Goal: Task Accomplishment & Management: Use online tool/utility

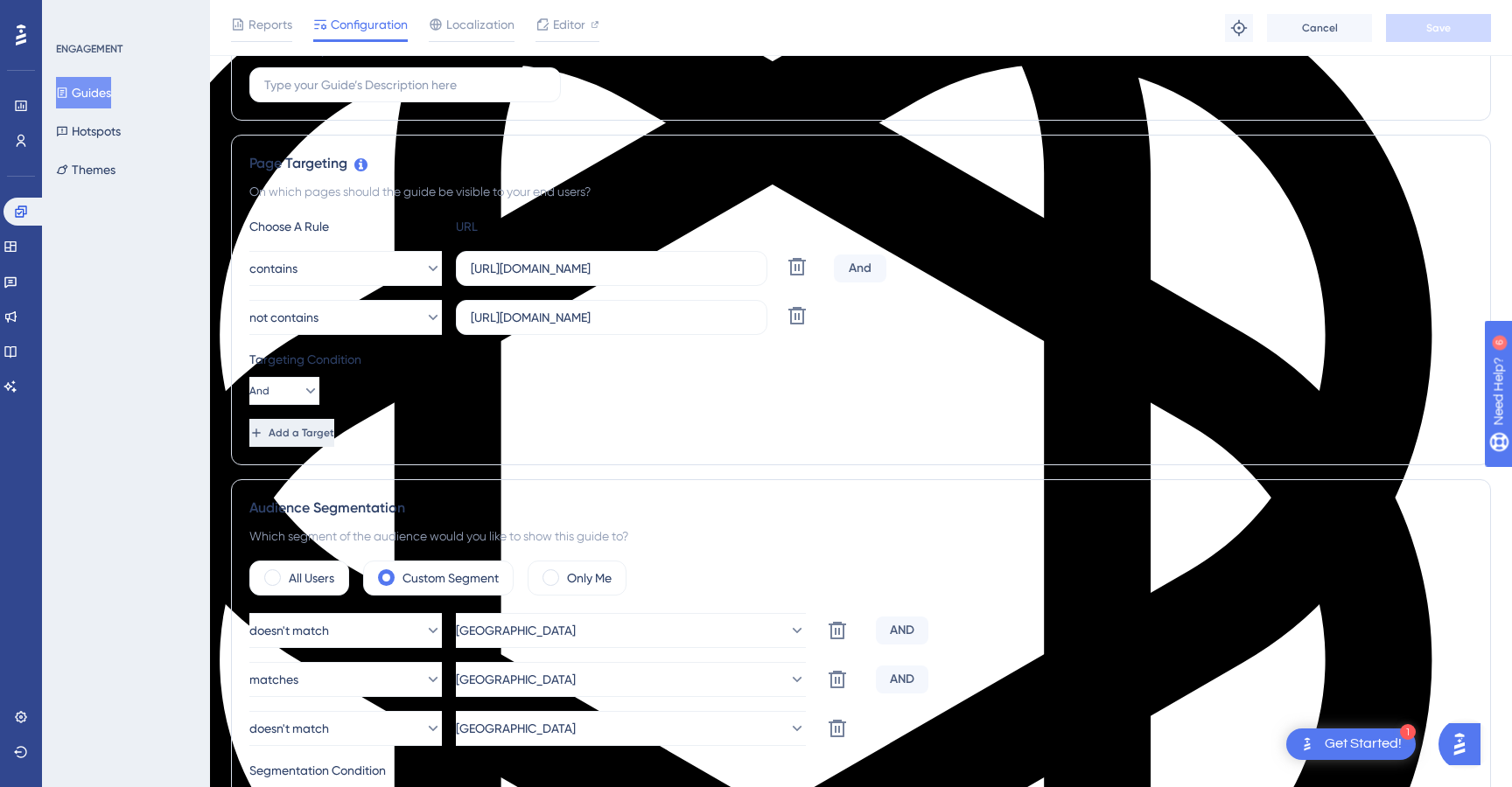
click at [334, 436] on span "Add a Target" at bounding box center [301, 433] width 66 height 14
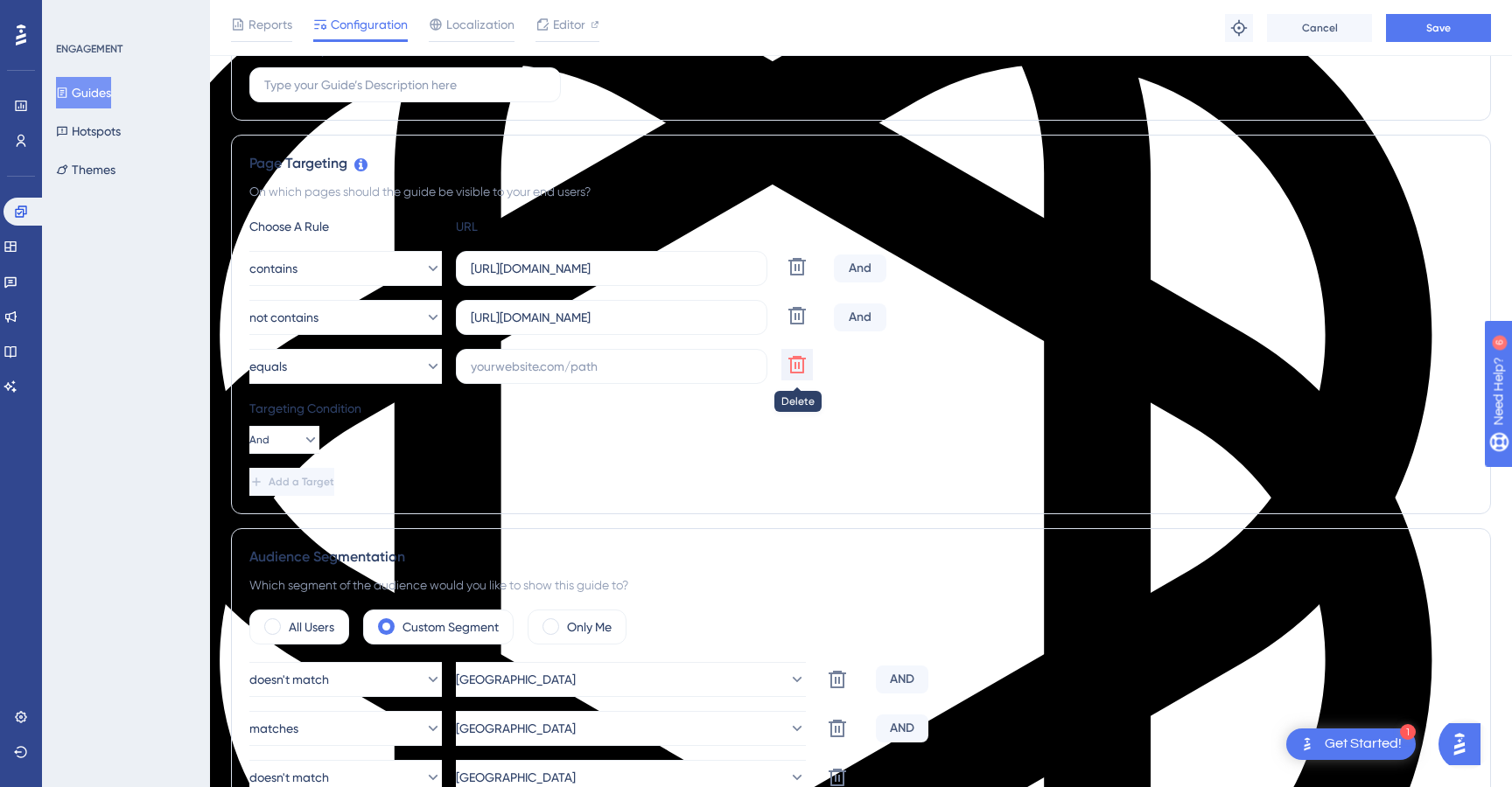
click at [796, 277] on icon at bounding box center [797, 267] width 21 height 21
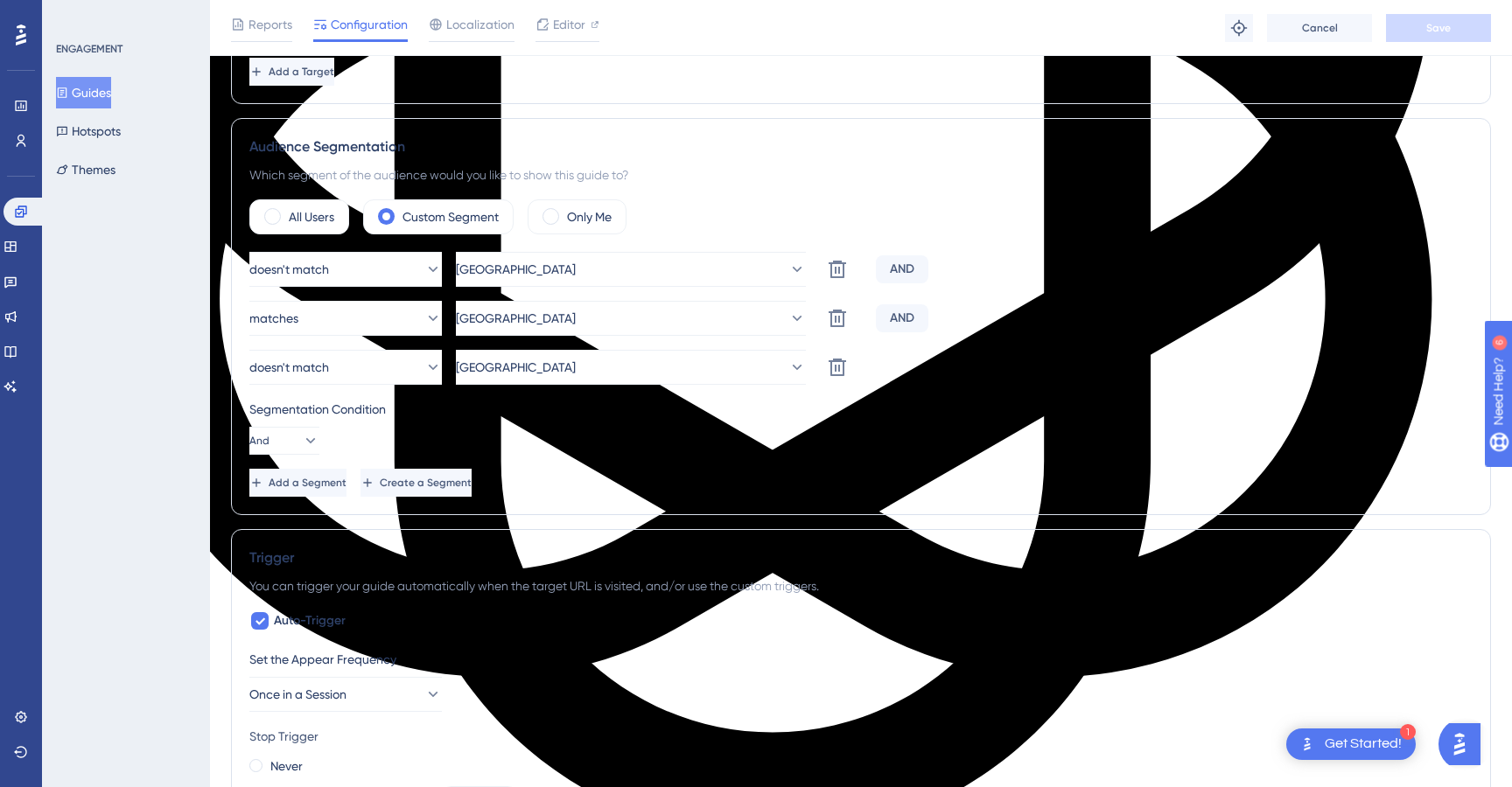
scroll to position [679, 0]
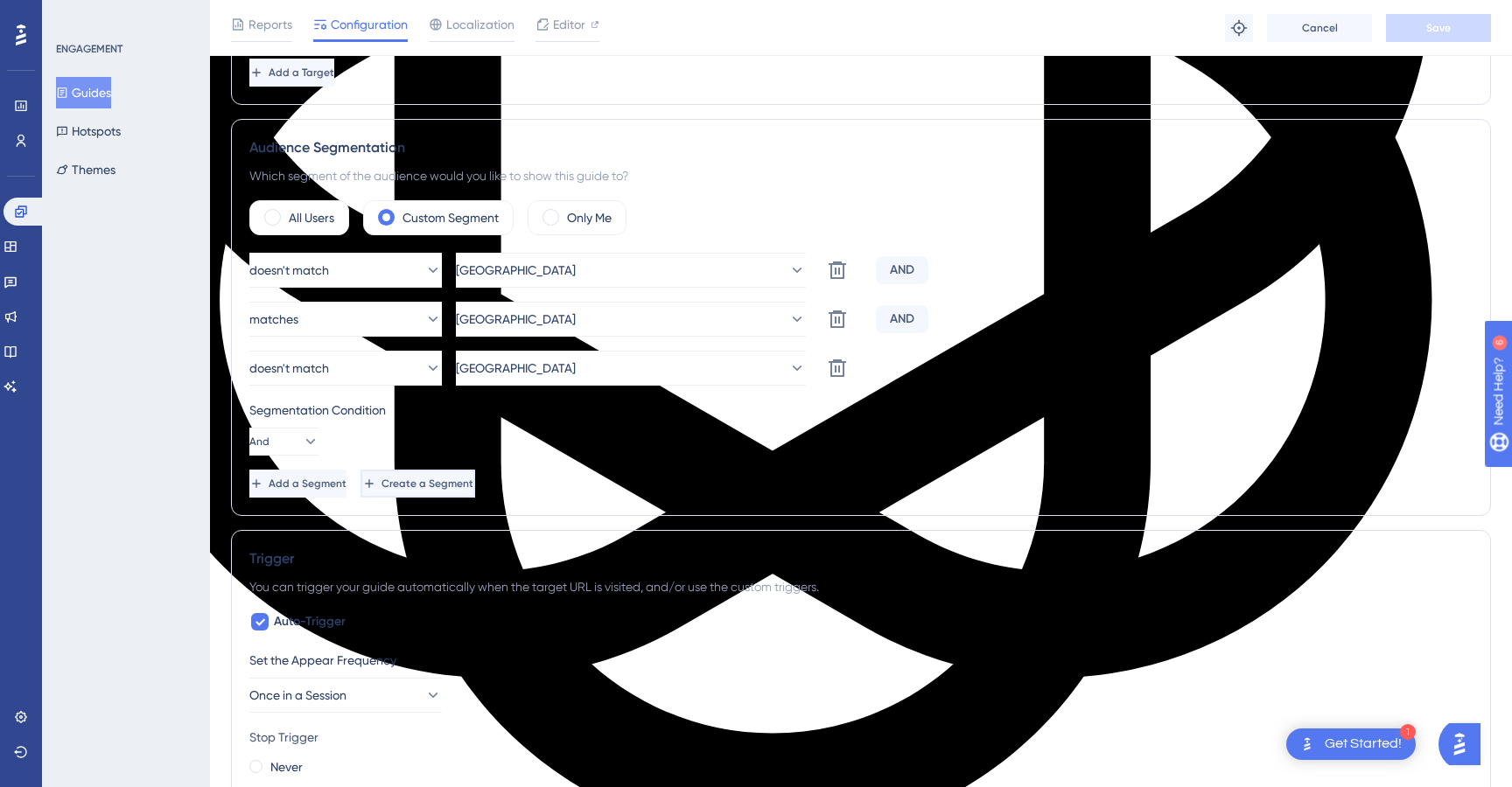
click at [473, 477] on span "Create a Segment" at bounding box center [426, 483] width 92 height 14
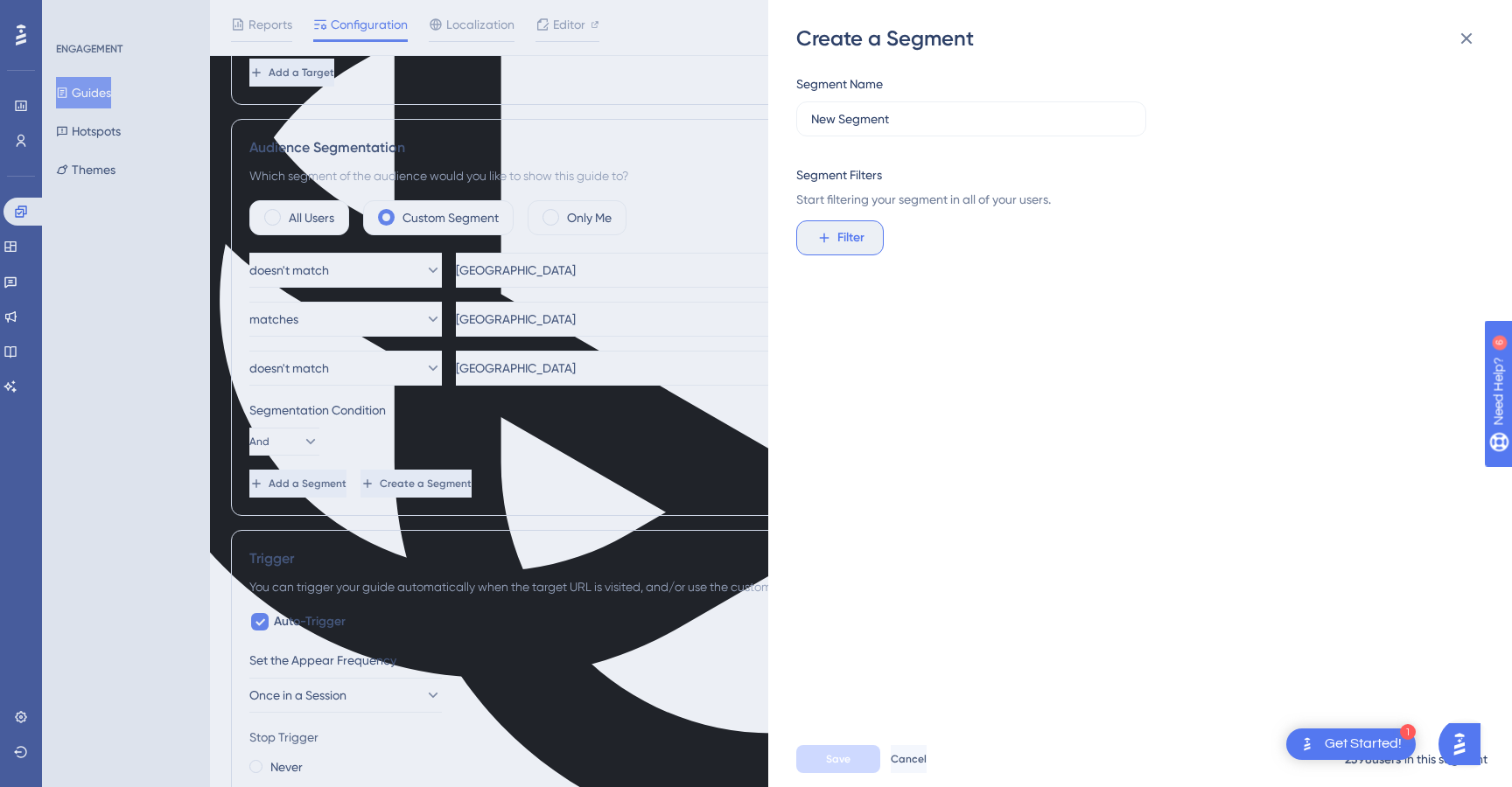
click at [850, 235] on span "Filter" at bounding box center [851, 238] width 27 height 21
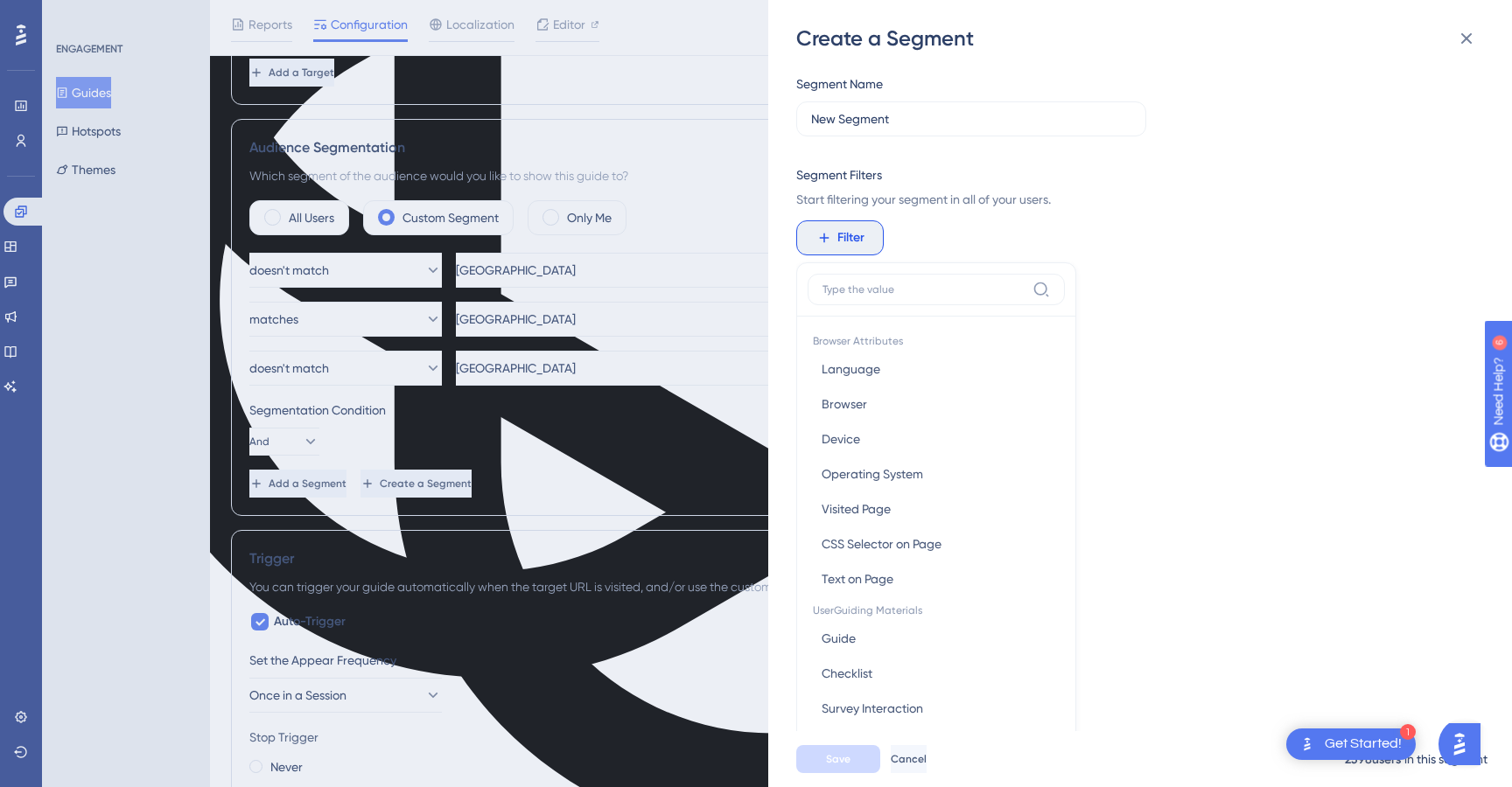
scroll to position [126, 0]
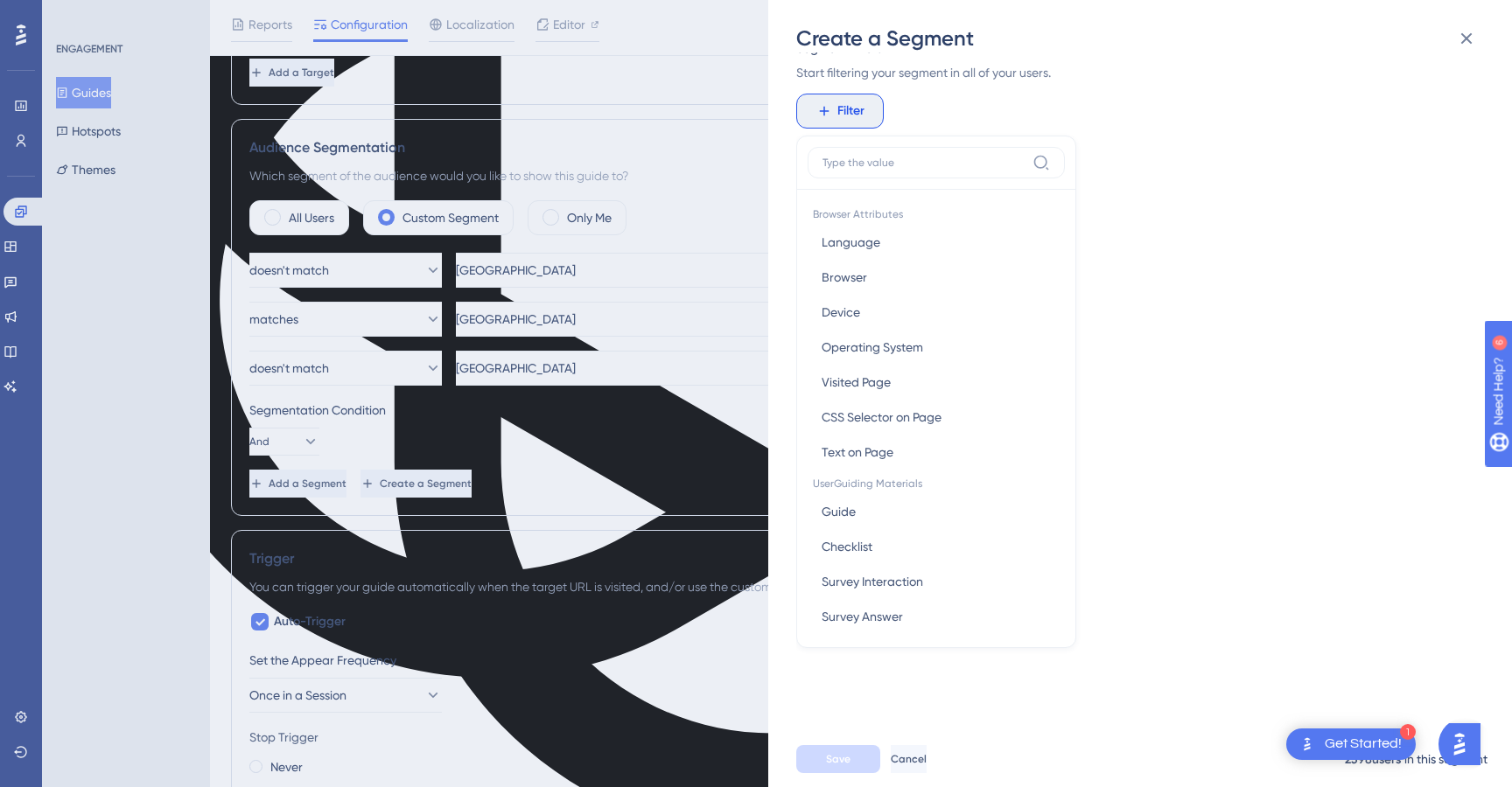
click at [1199, 298] on div "Segment Name New Segment Segment Filters Start filtering your segment in all of…" at bounding box center [1148, 392] width 705 height 679
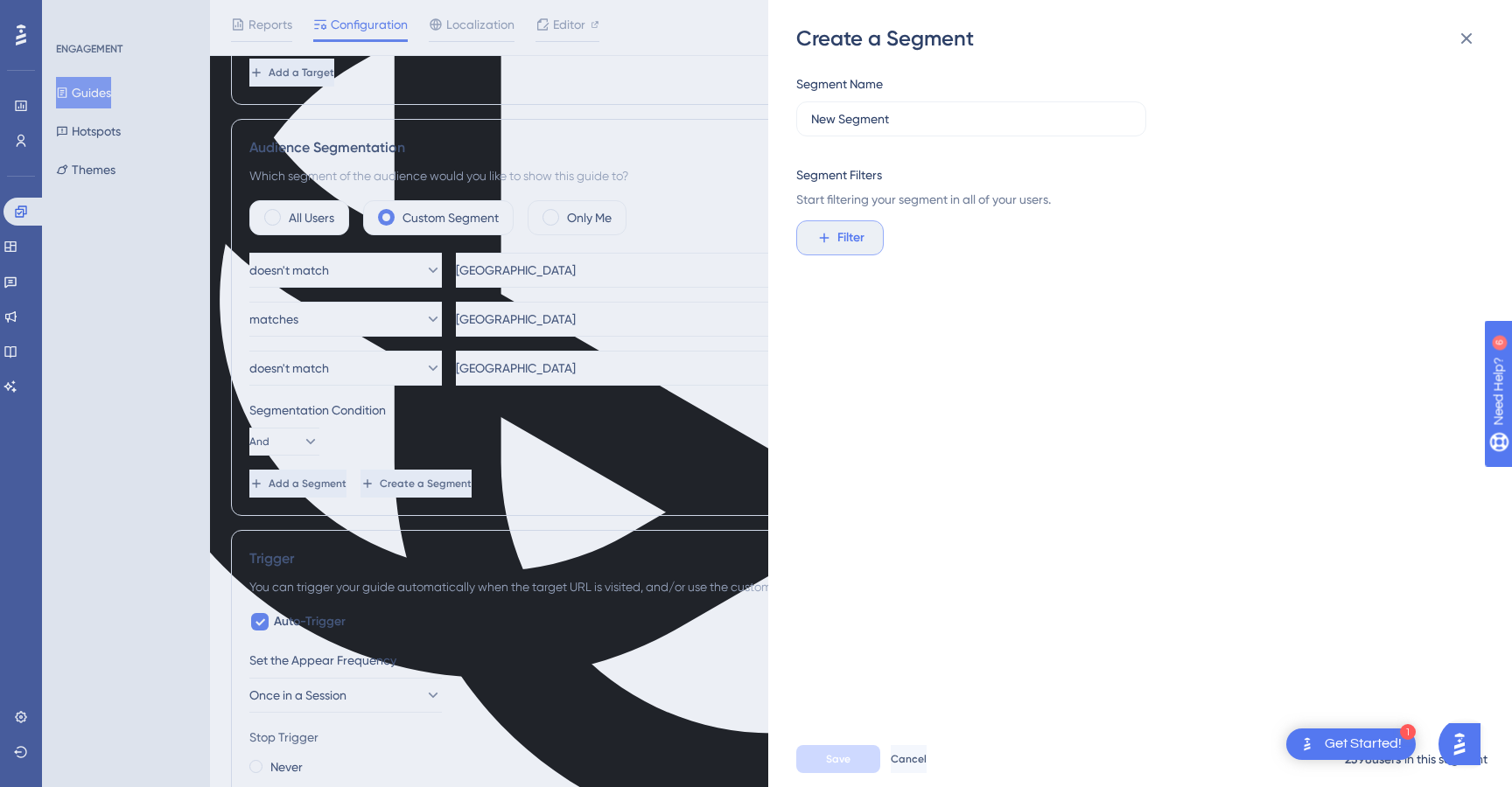
click at [835, 224] on button "Filter" at bounding box center [839, 237] width 88 height 35
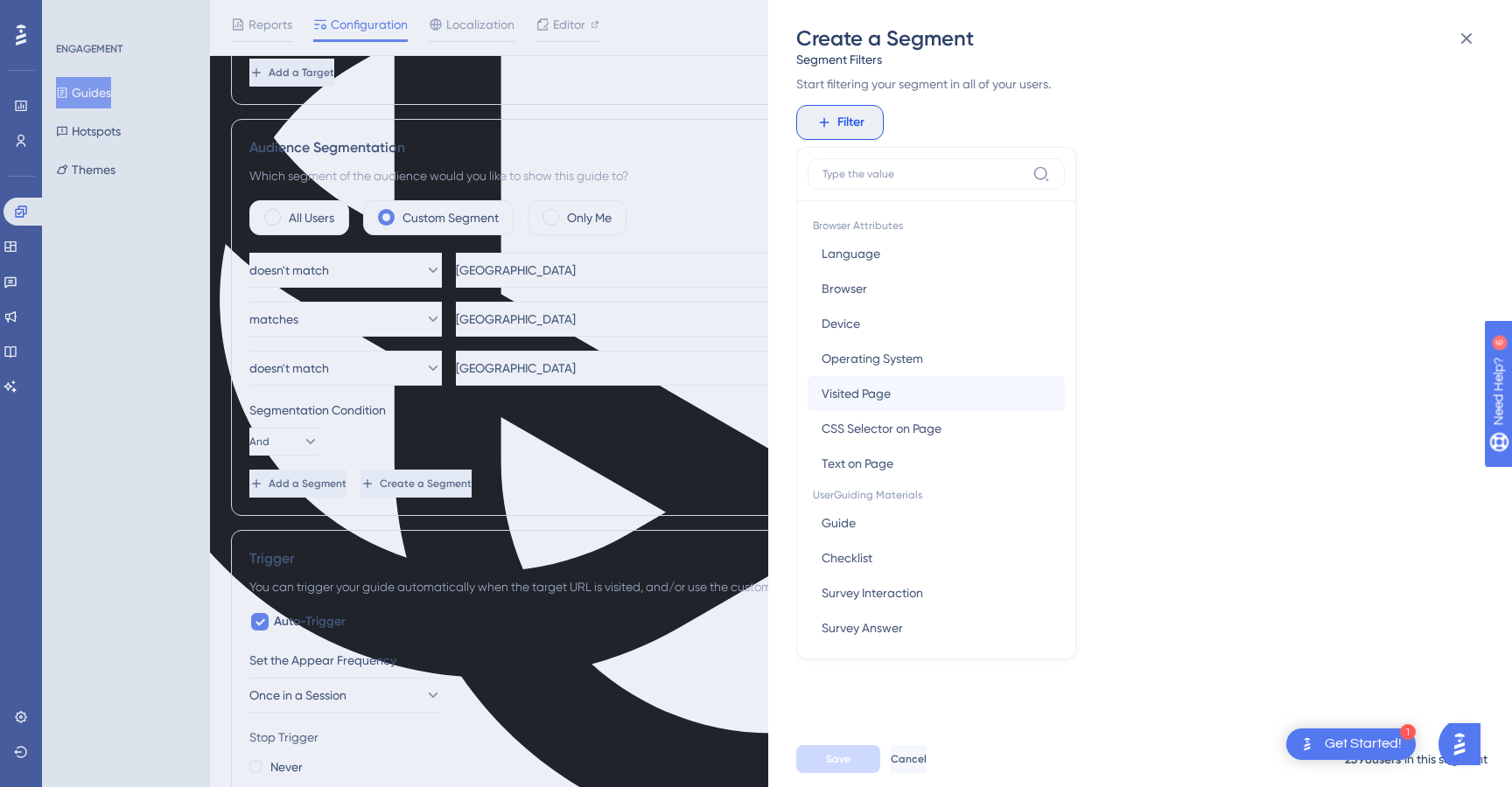
scroll to position [861, 0]
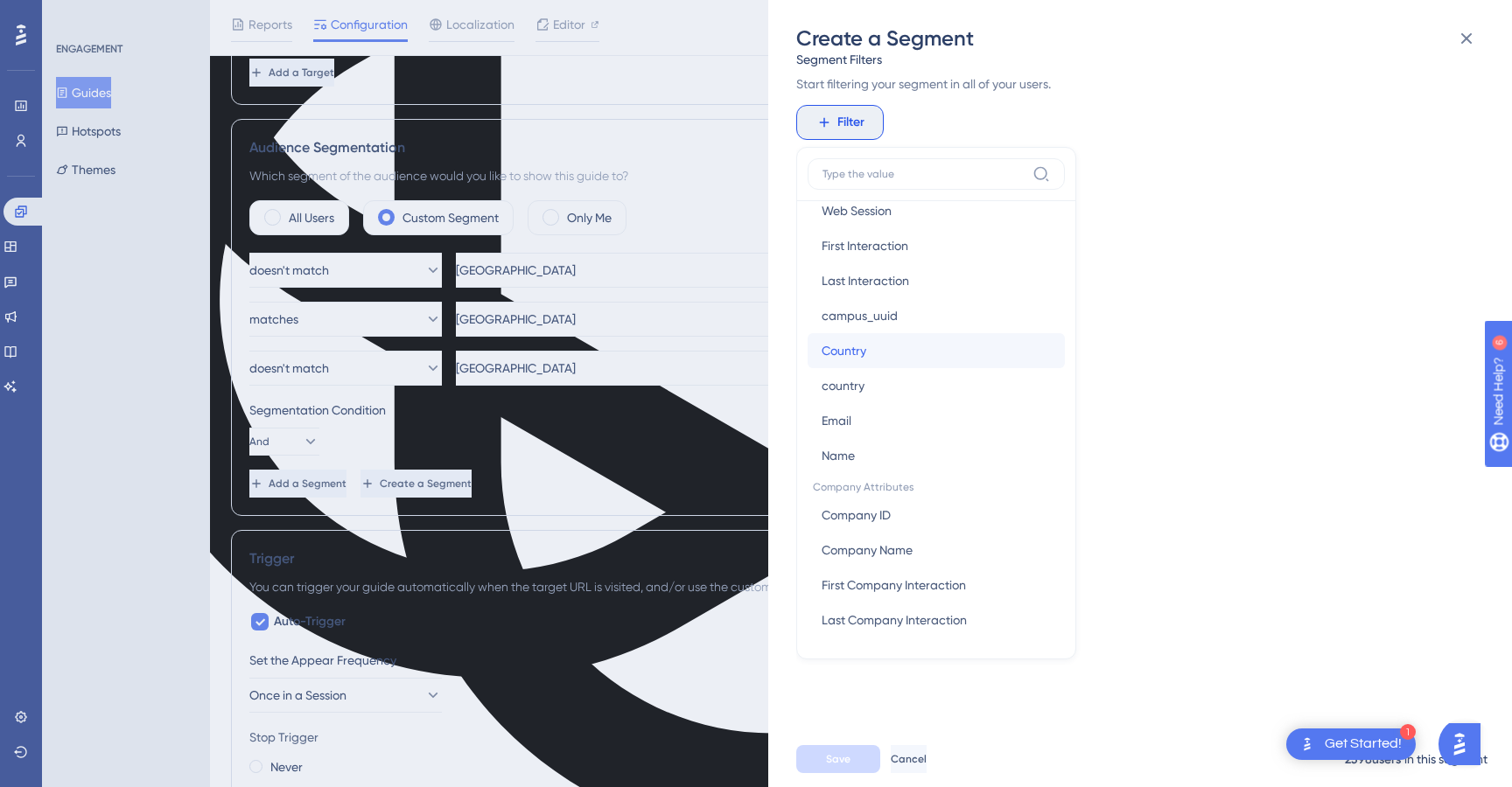
click at [900, 351] on button "Country Country" at bounding box center [936, 350] width 258 height 35
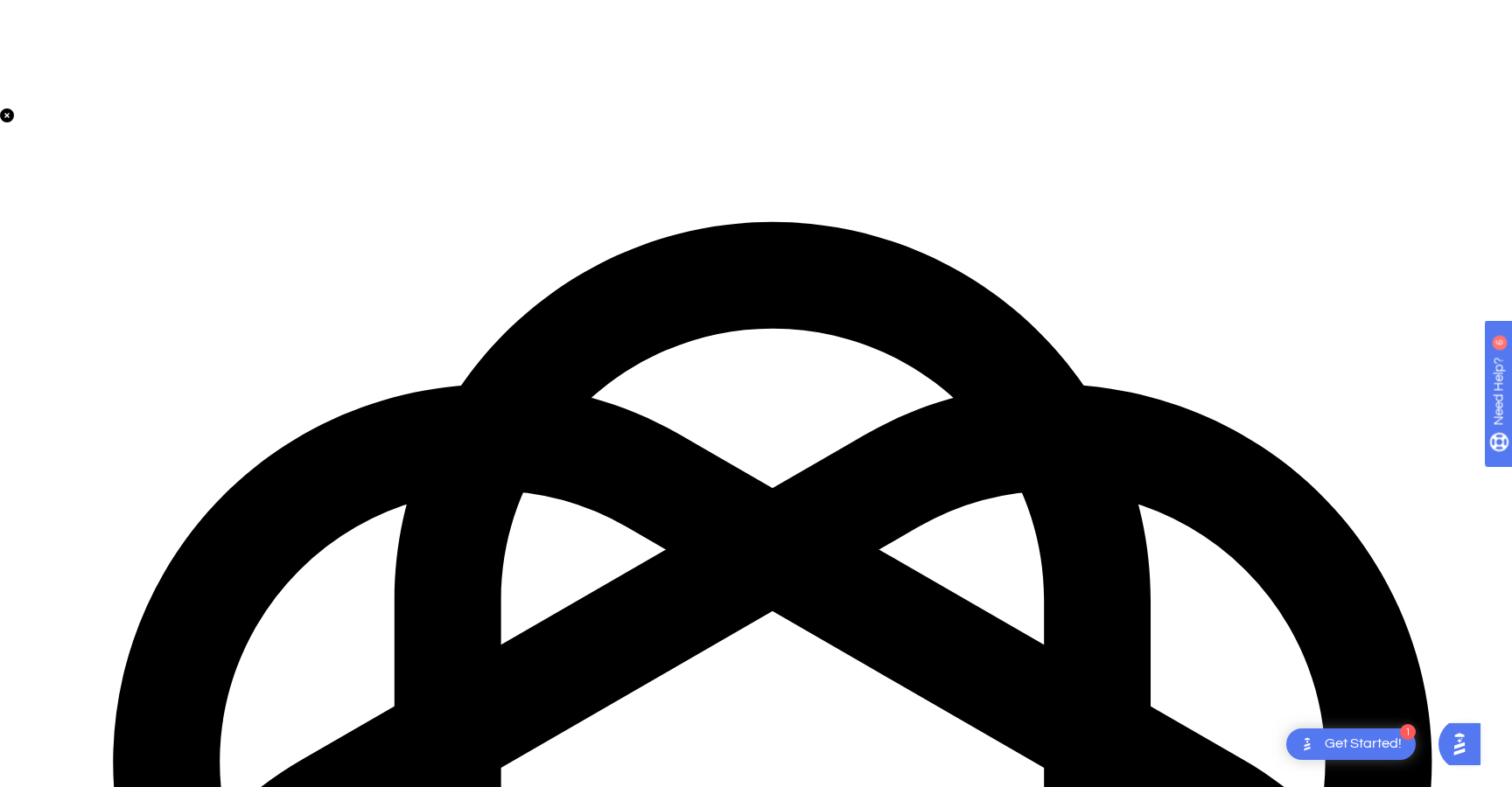
scroll to position [0, 0]
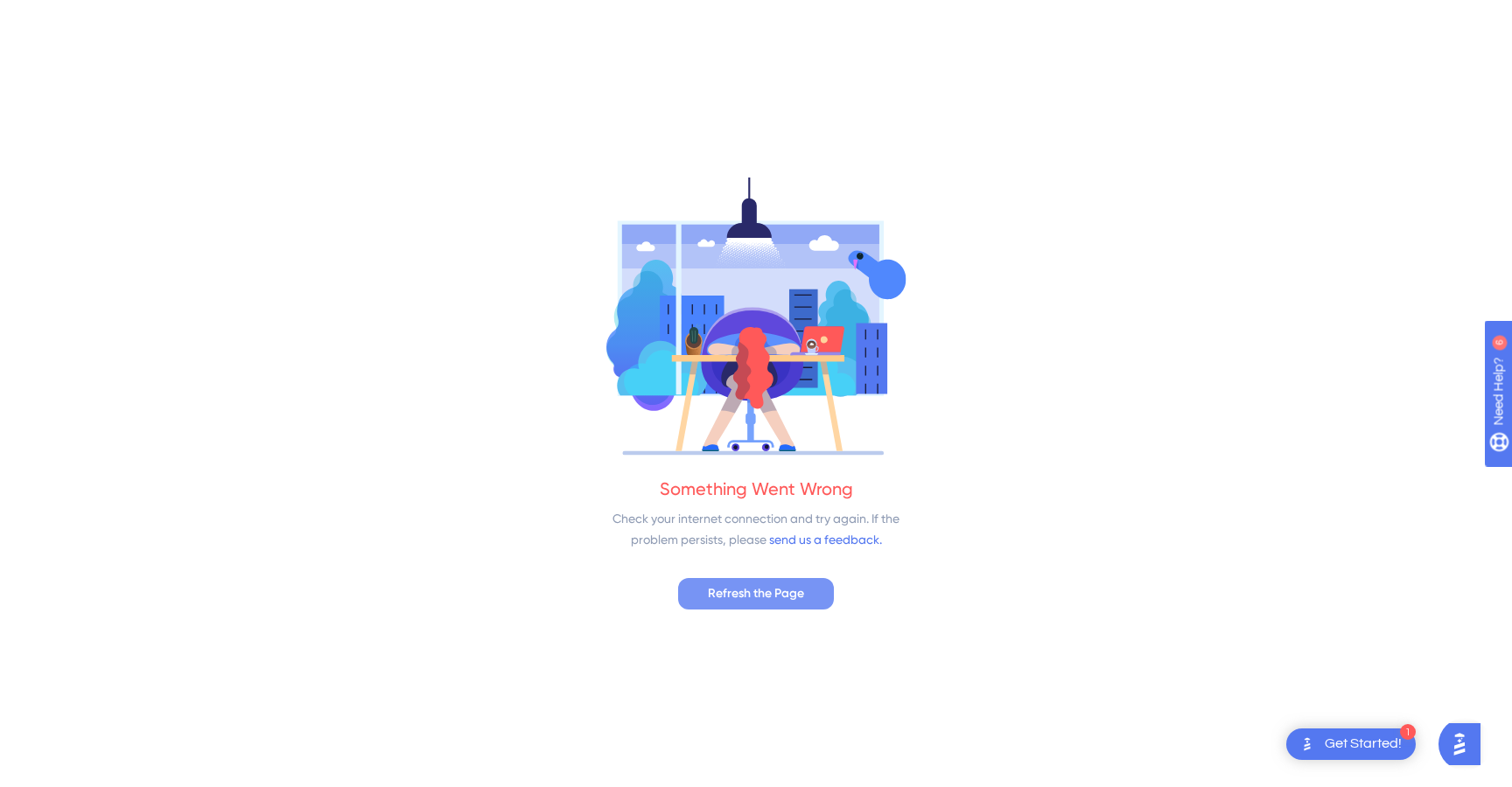
click at [779, 598] on span "Refresh the Page" at bounding box center [756, 594] width 96 height 21
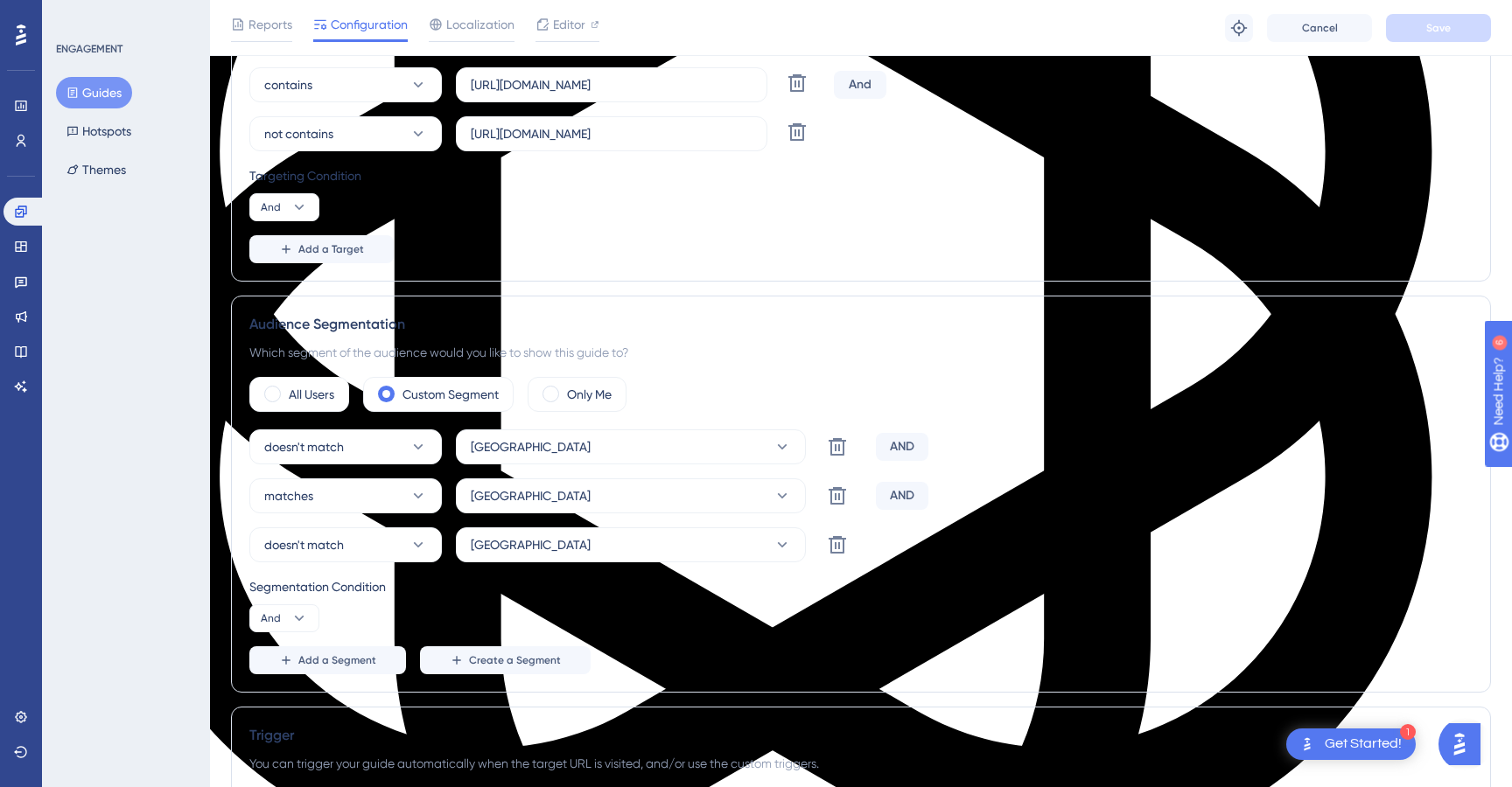
scroll to position [501, 0]
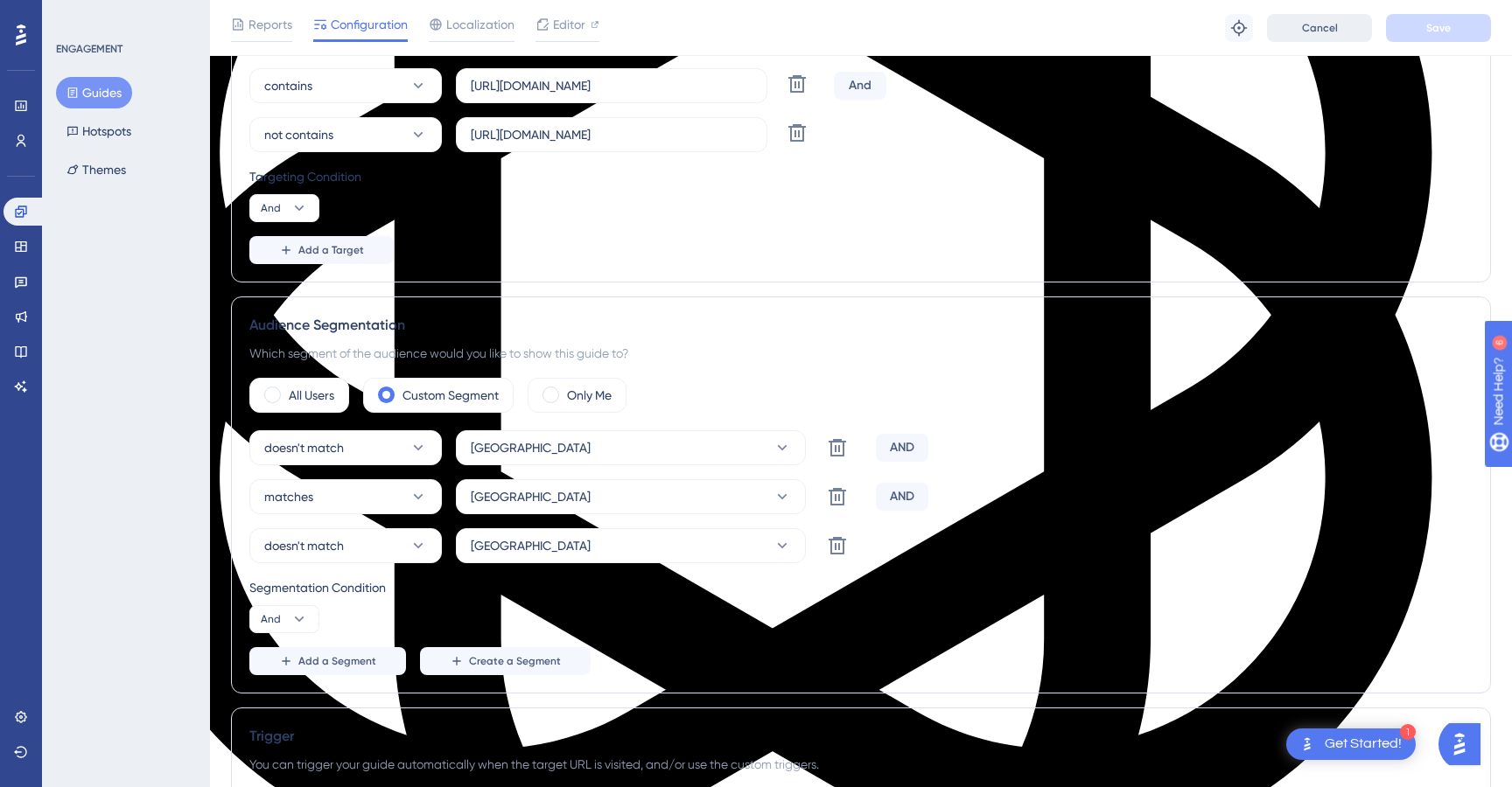
click at [1334, 32] on span "Cancel" at bounding box center [1319, 28] width 36 height 14
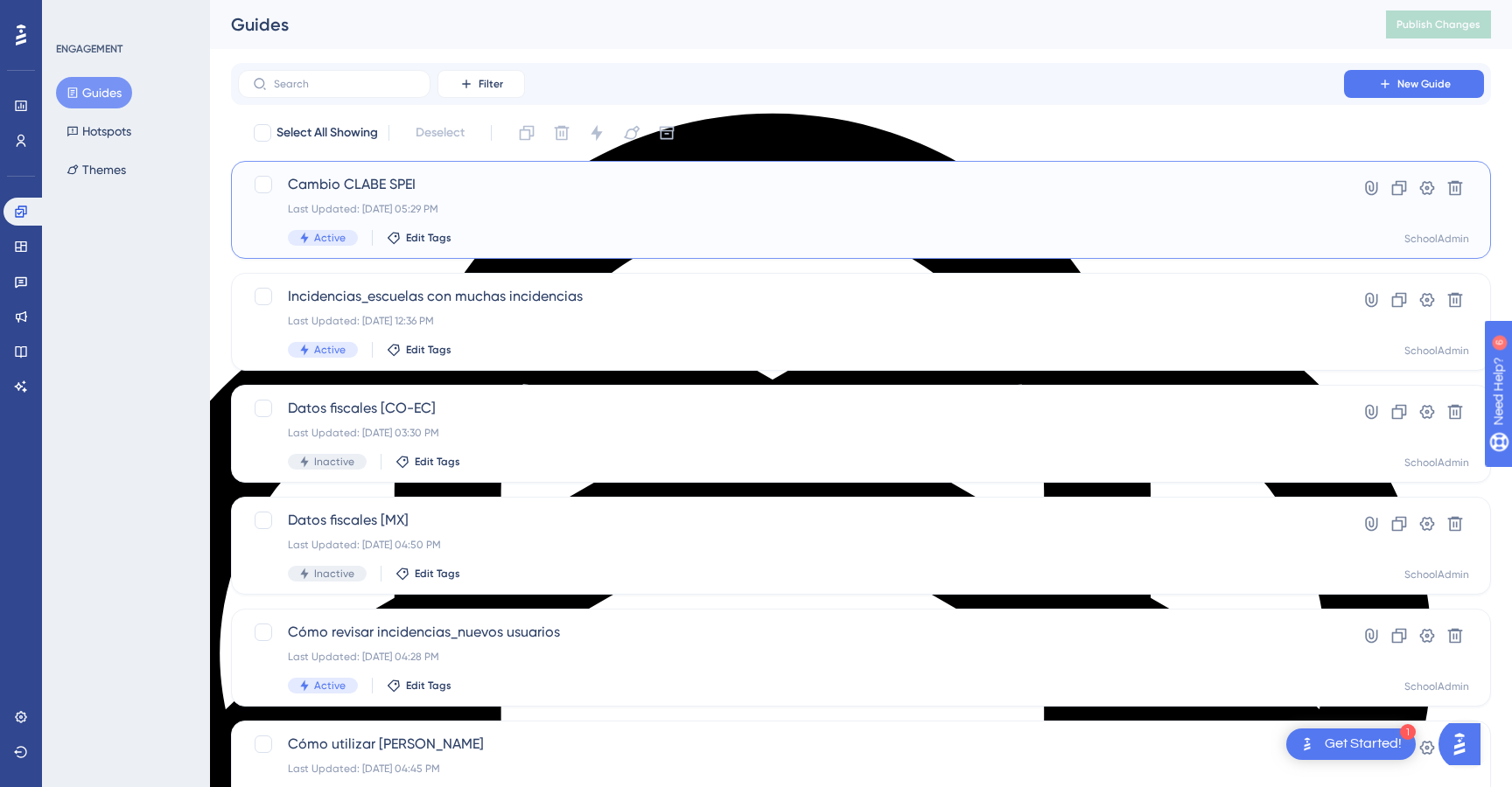
click at [1068, 217] on div "Cambio CLABE SPEI Last Updated: Aug 15 2025, 05:29 PM Active Edit Tags" at bounding box center [790, 209] width 1006 height 71
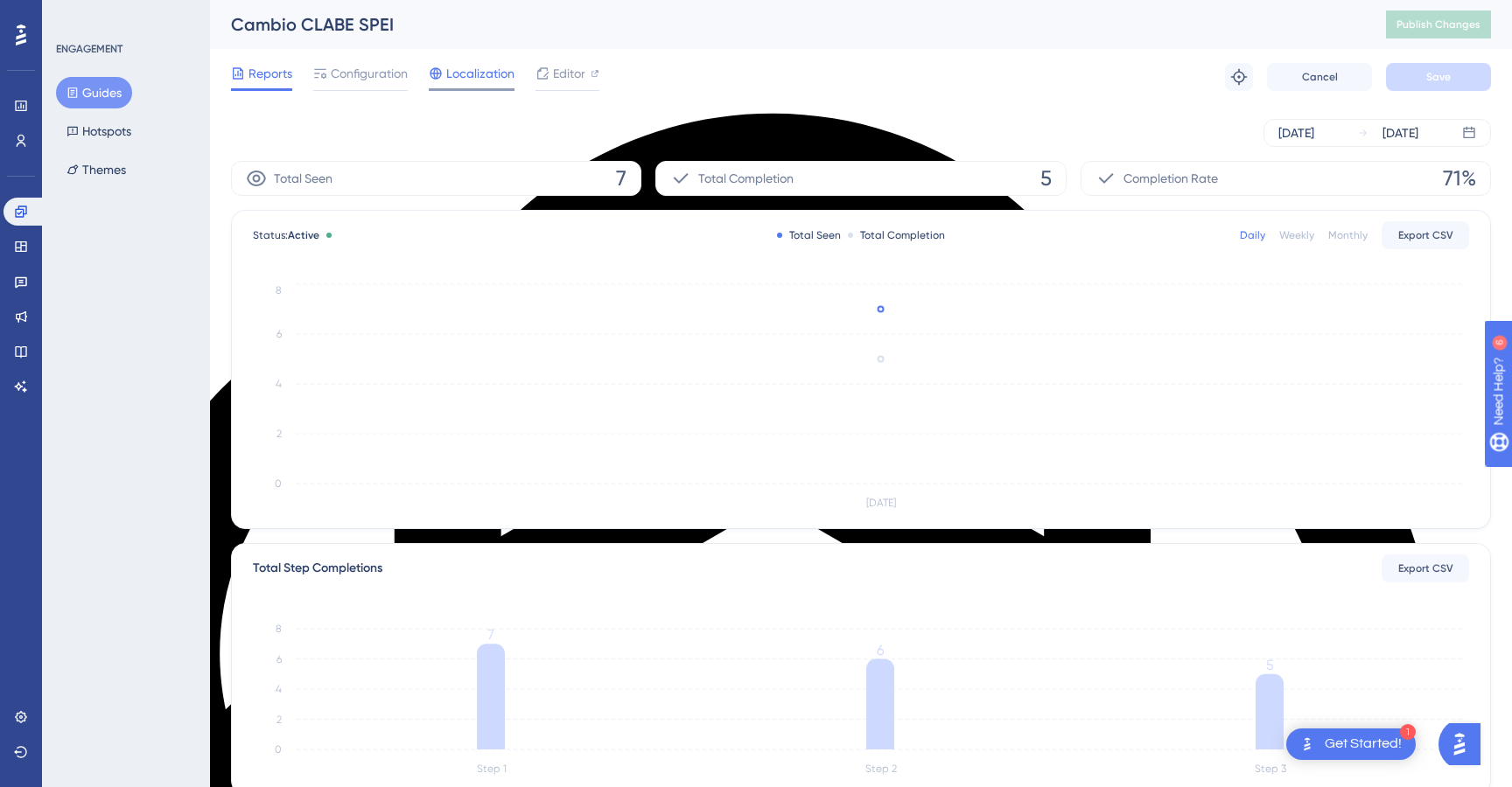
click at [482, 74] on span "Localization" at bounding box center [480, 73] width 69 height 21
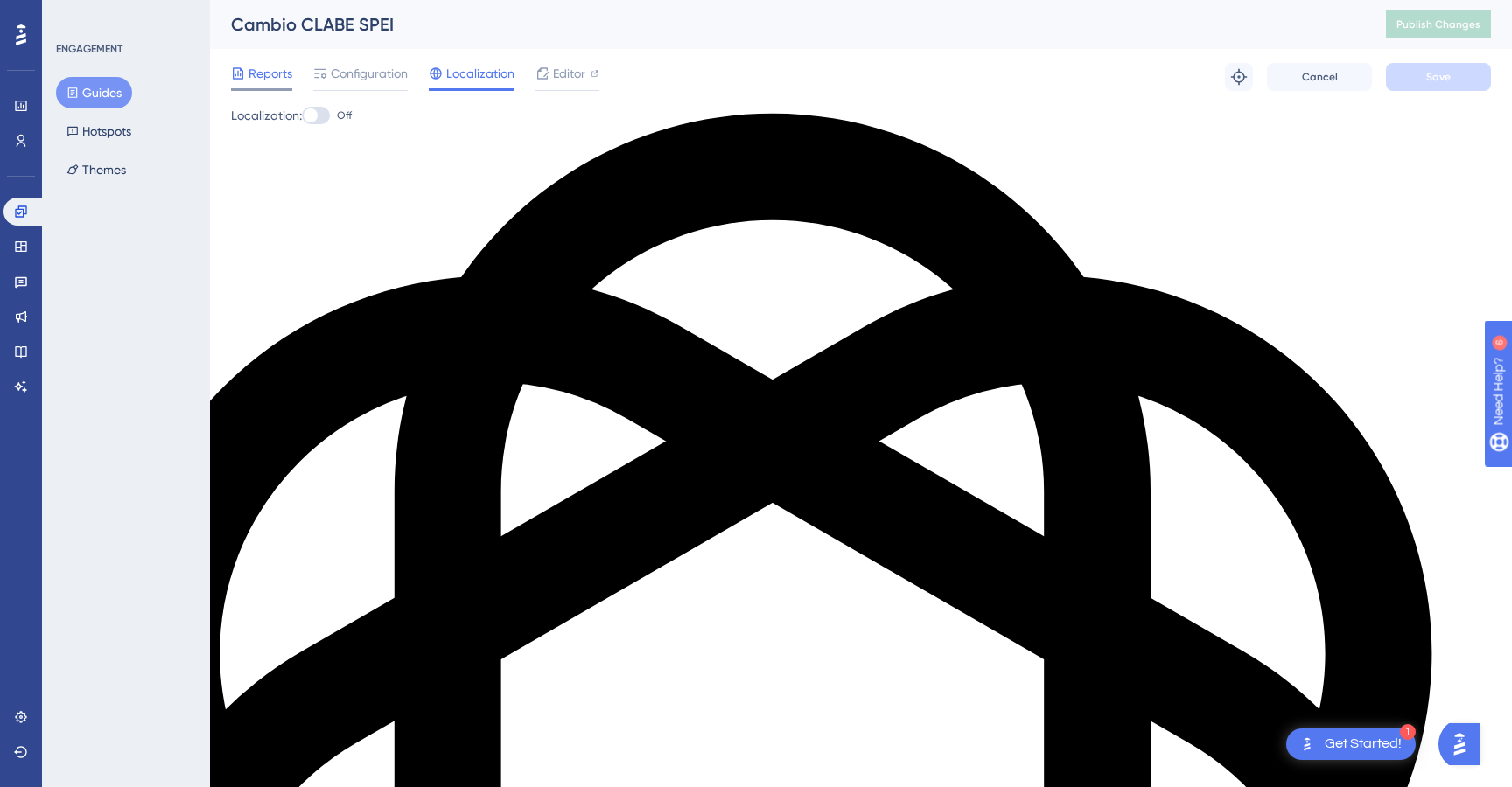
click at [268, 69] on span "Reports" at bounding box center [269, 73] width 43 height 21
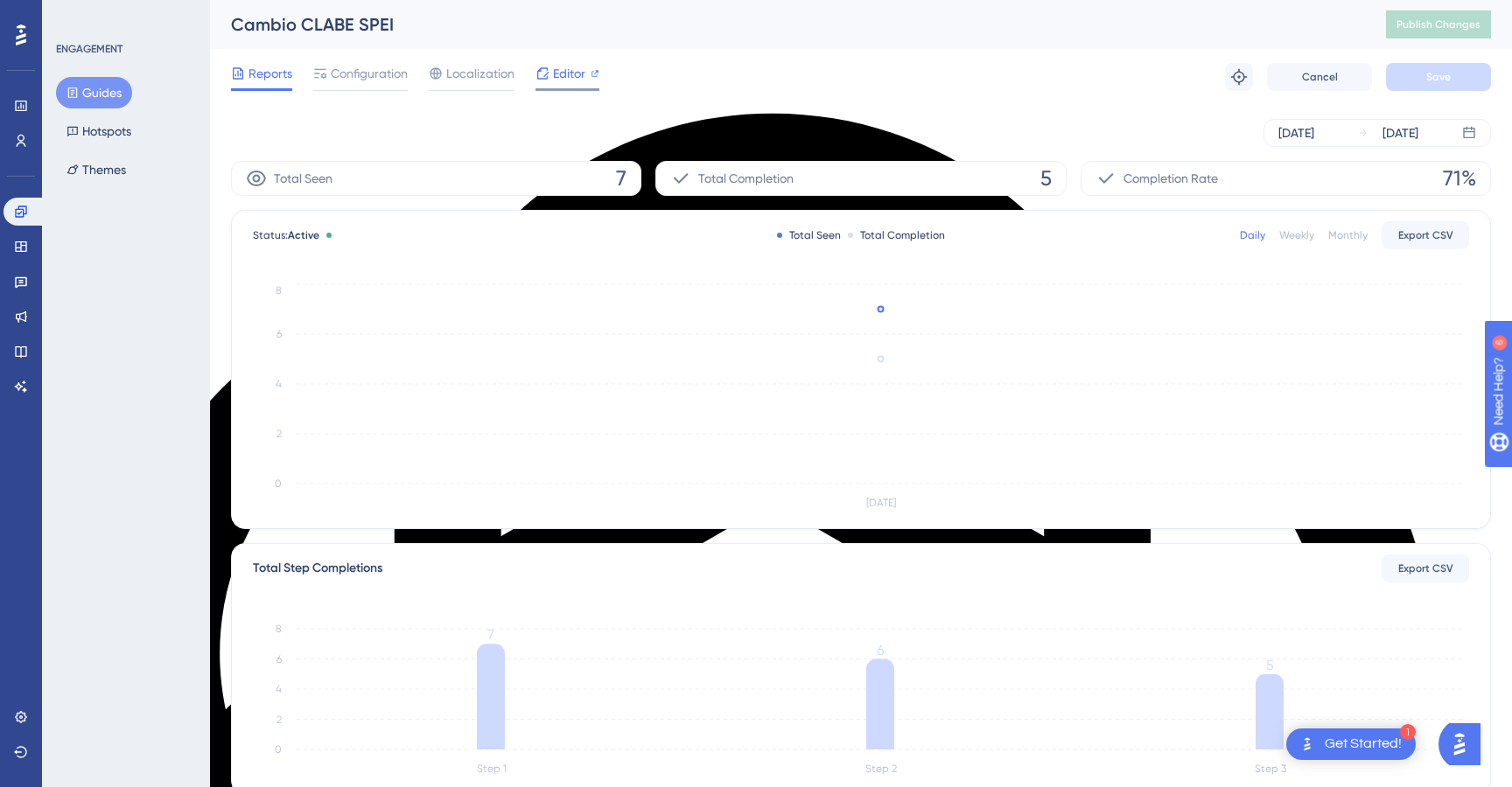
click at [542, 77] on icon at bounding box center [542, 73] width 14 height 14
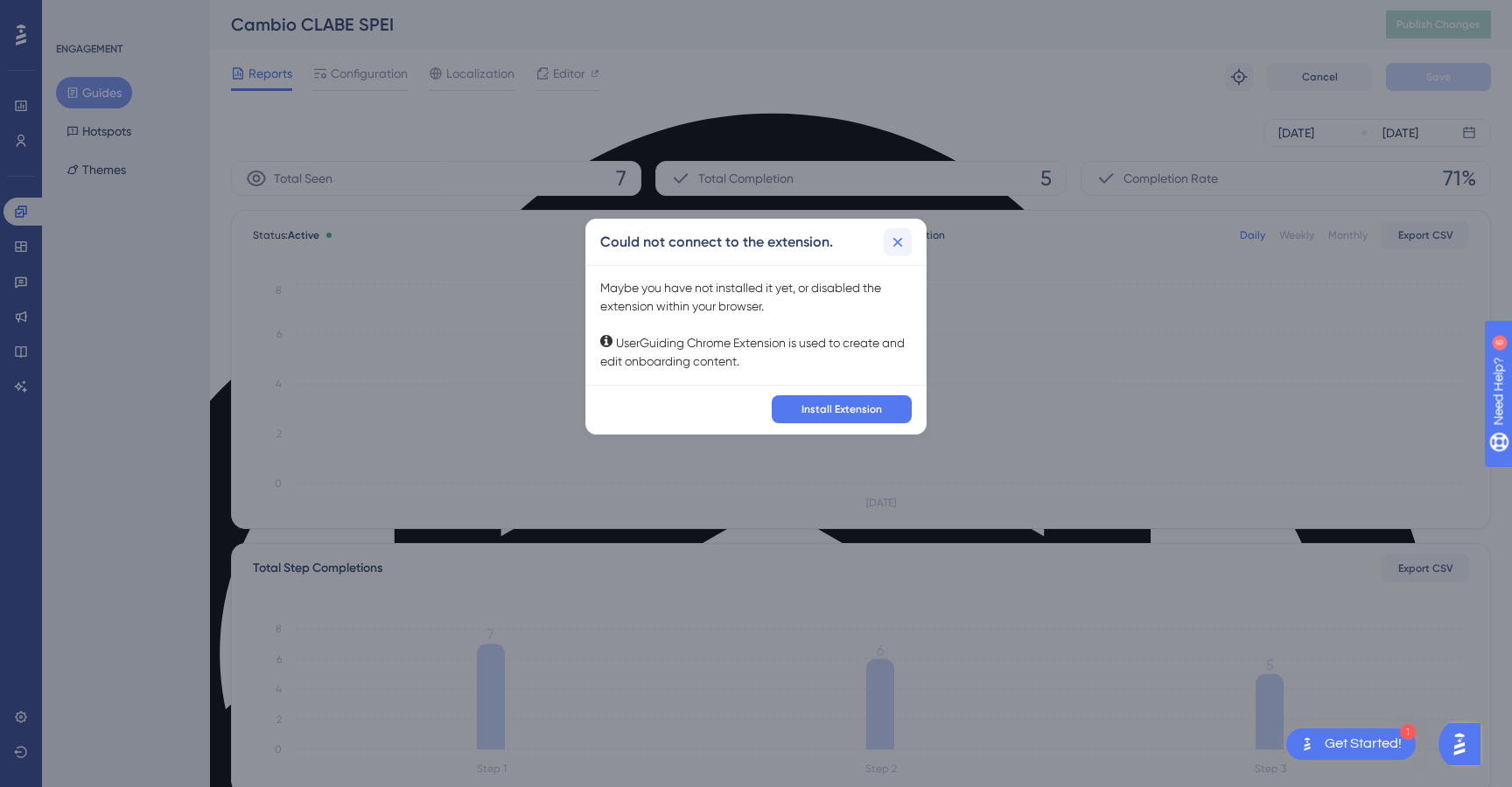
click at [898, 243] on icon at bounding box center [898, 243] width 10 height 10
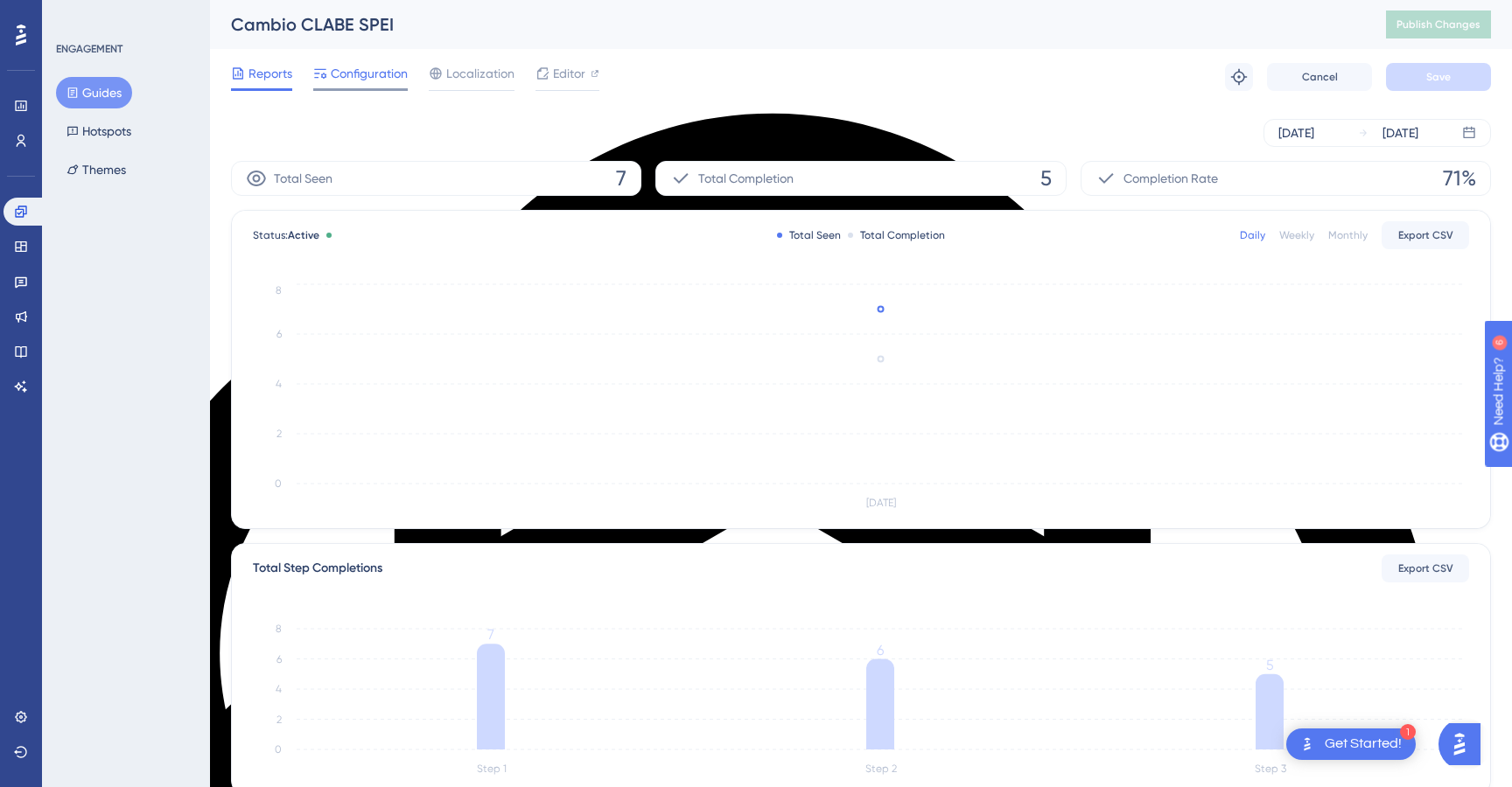
click at [348, 75] on span "Configuration" at bounding box center [370, 73] width 77 height 21
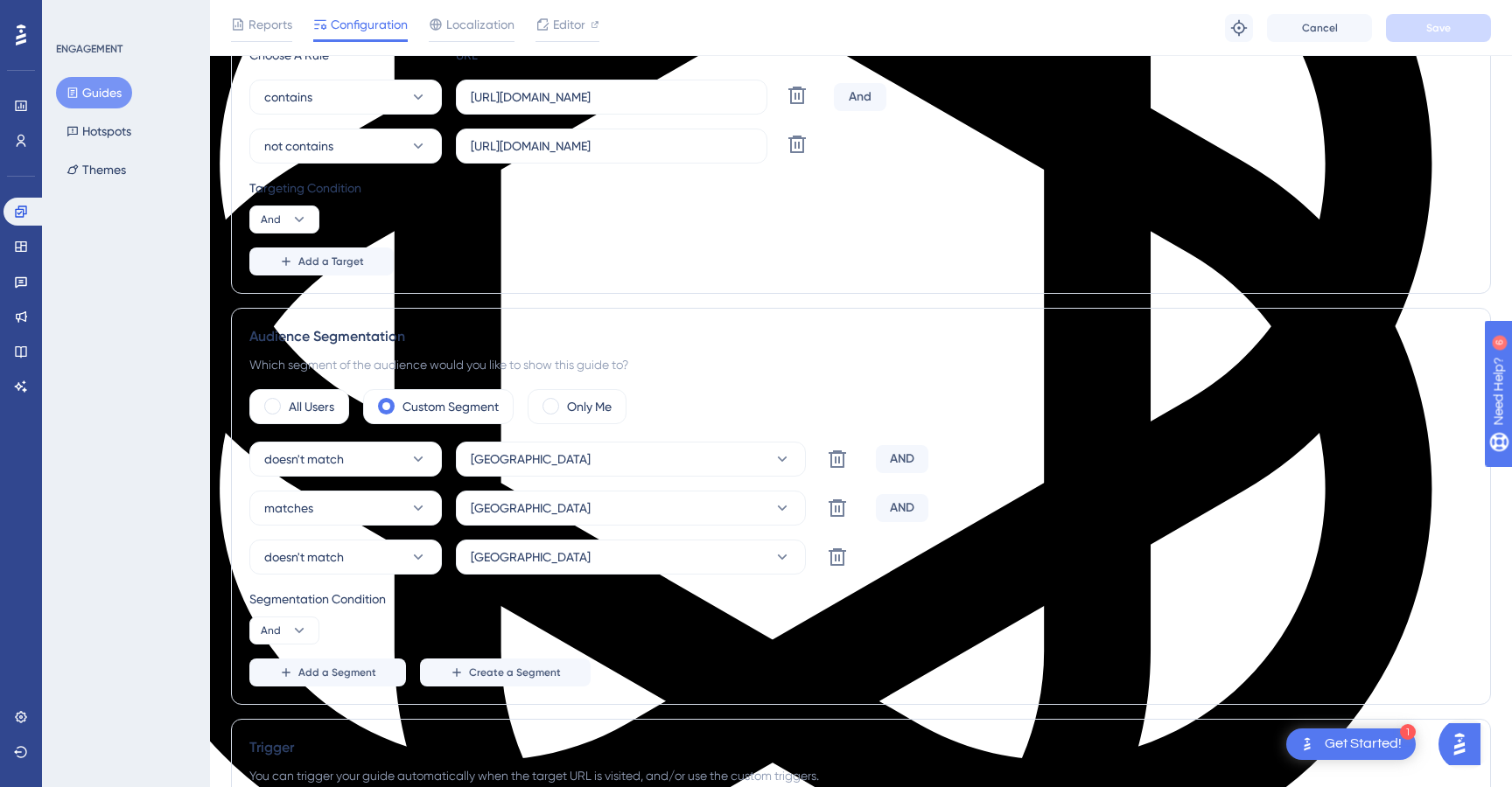
scroll to position [491, 0]
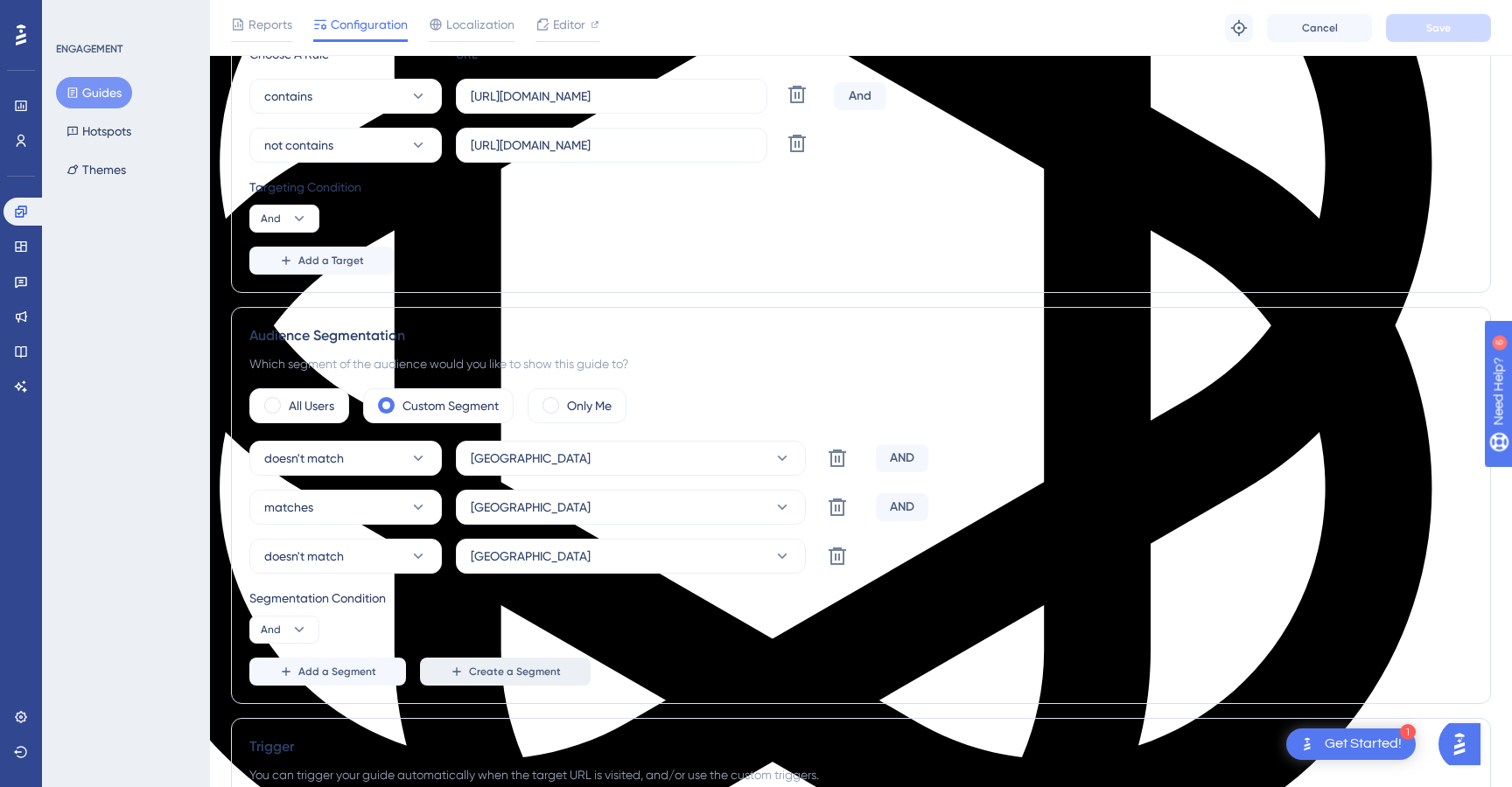
click at [483, 674] on span "Create a Segment" at bounding box center [514, 671] width 92 height 14
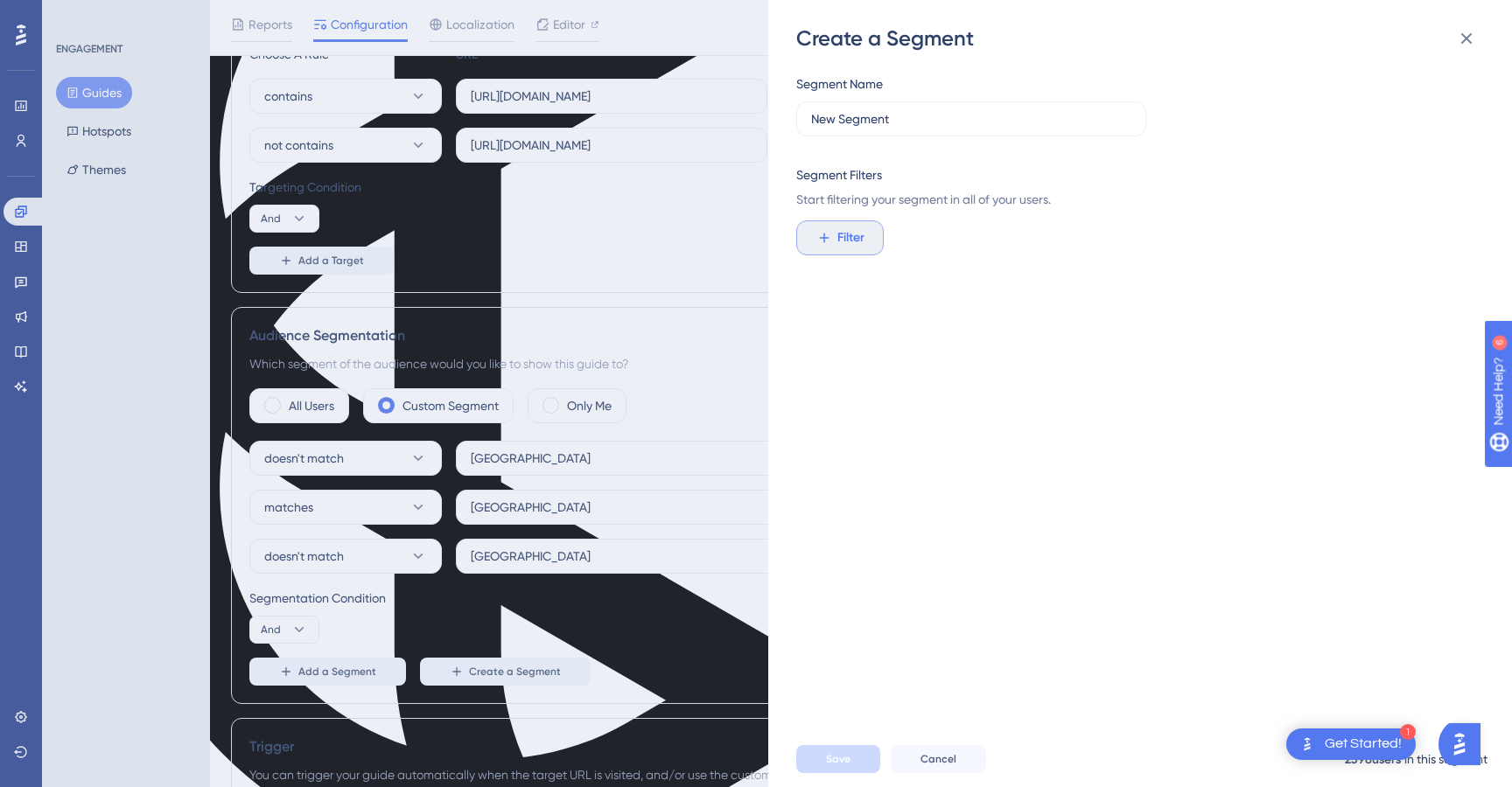
click at [829, 238] on icon at bounding box center [824, 237] width 15 height 15
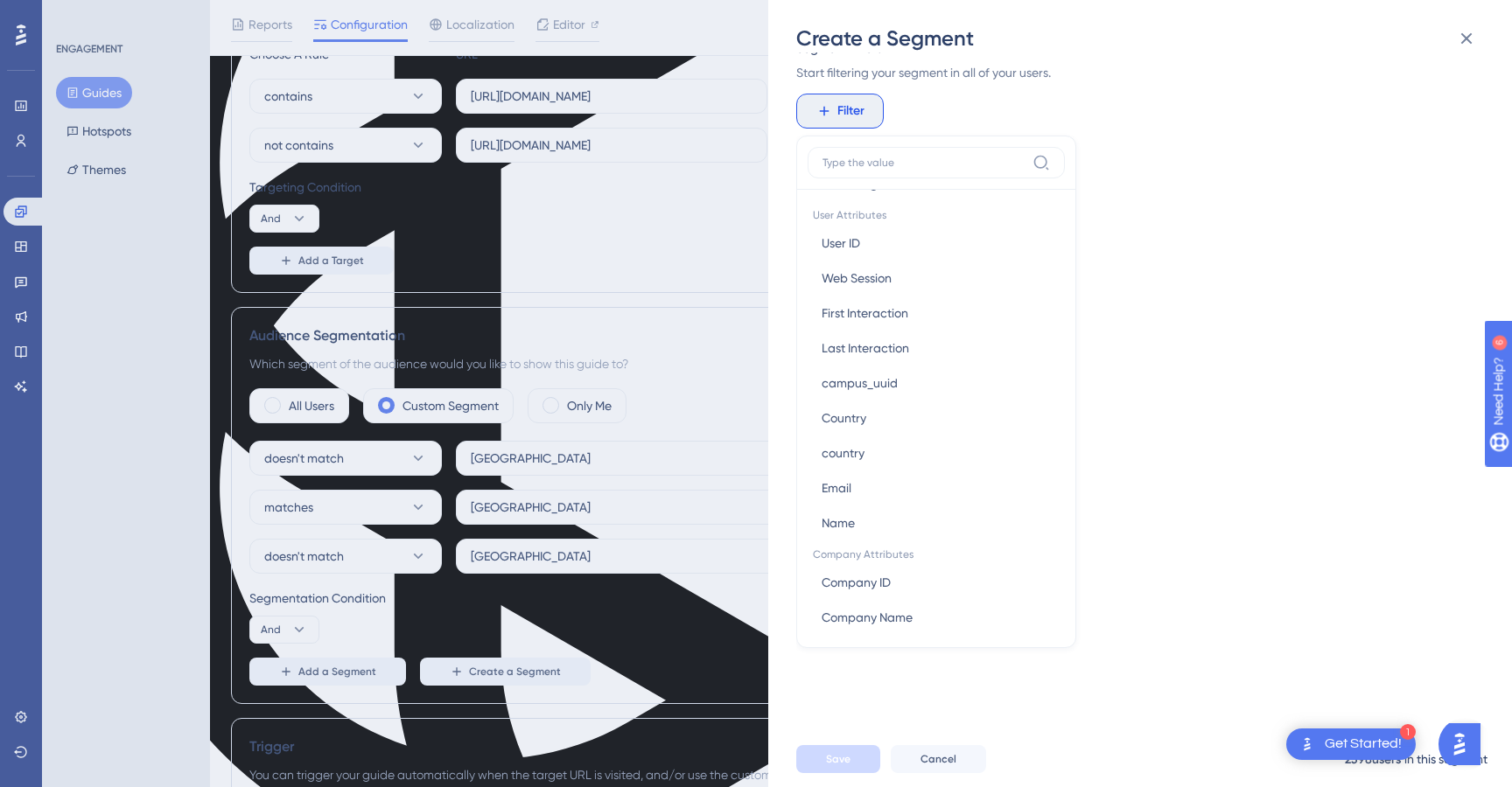
scroll to position [861, 0]
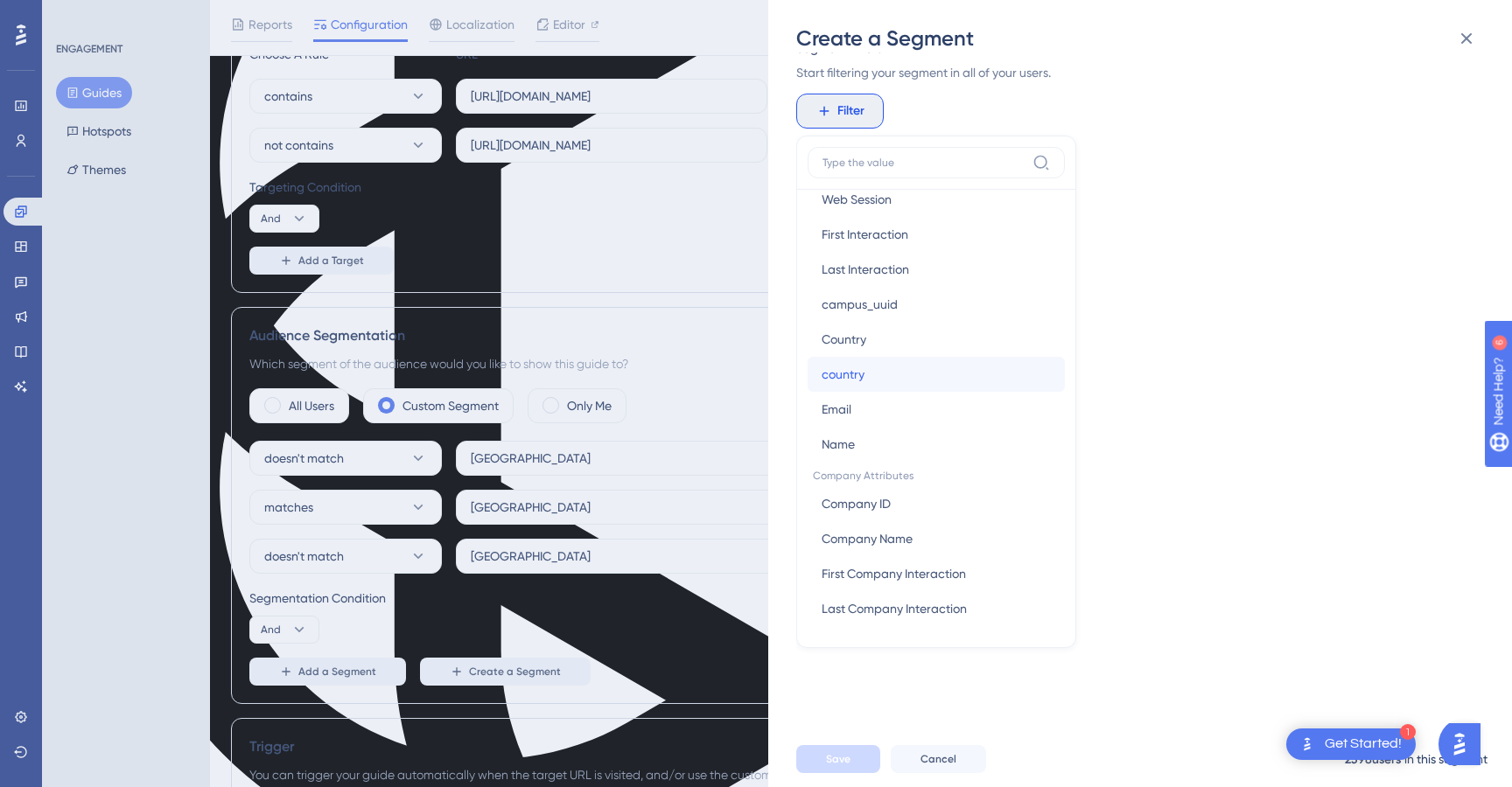
click at [840, 379] on span "country" at bounding box center [842, 374] width 42 height 21
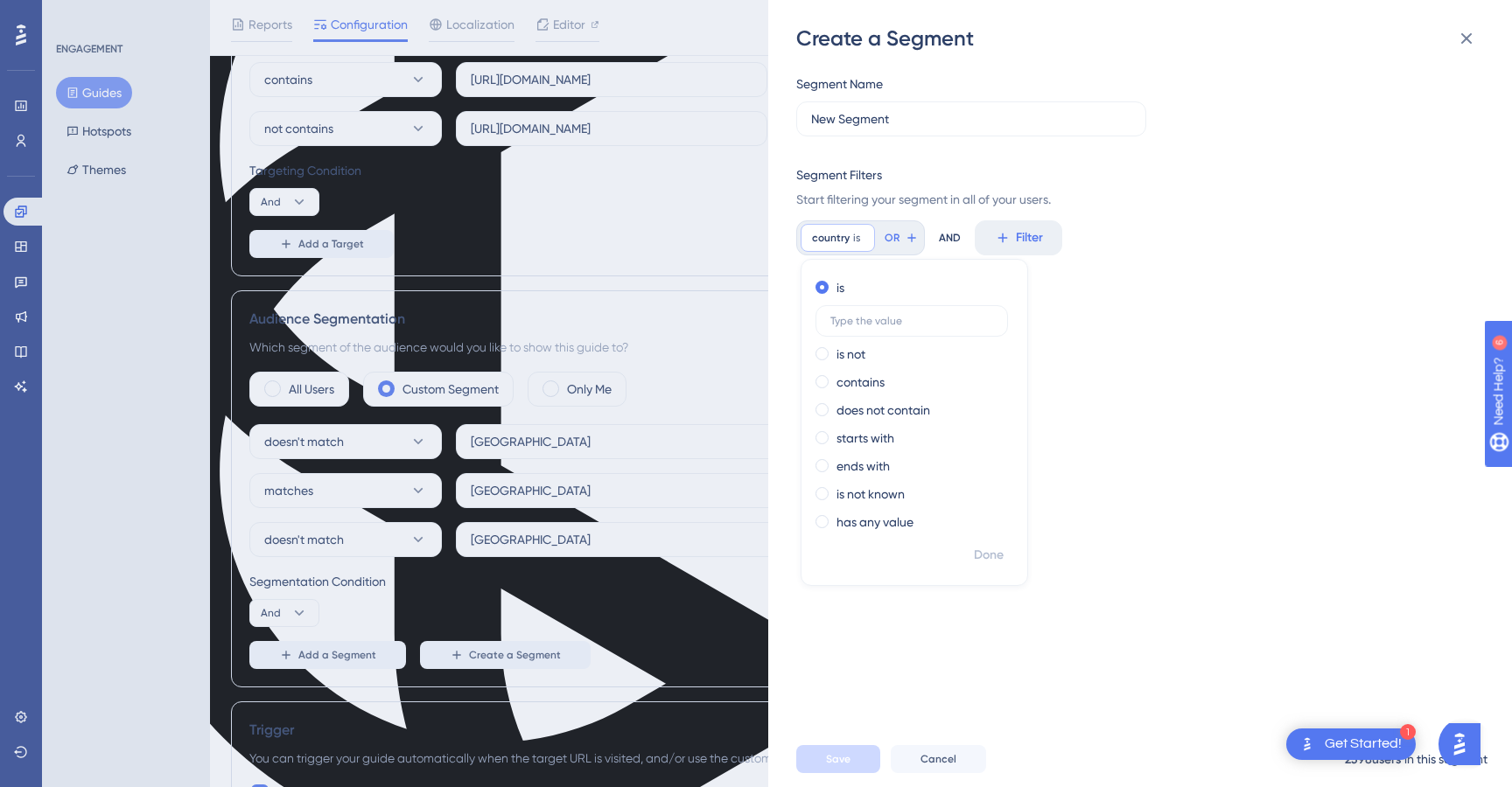
scroll to position [481, 0]
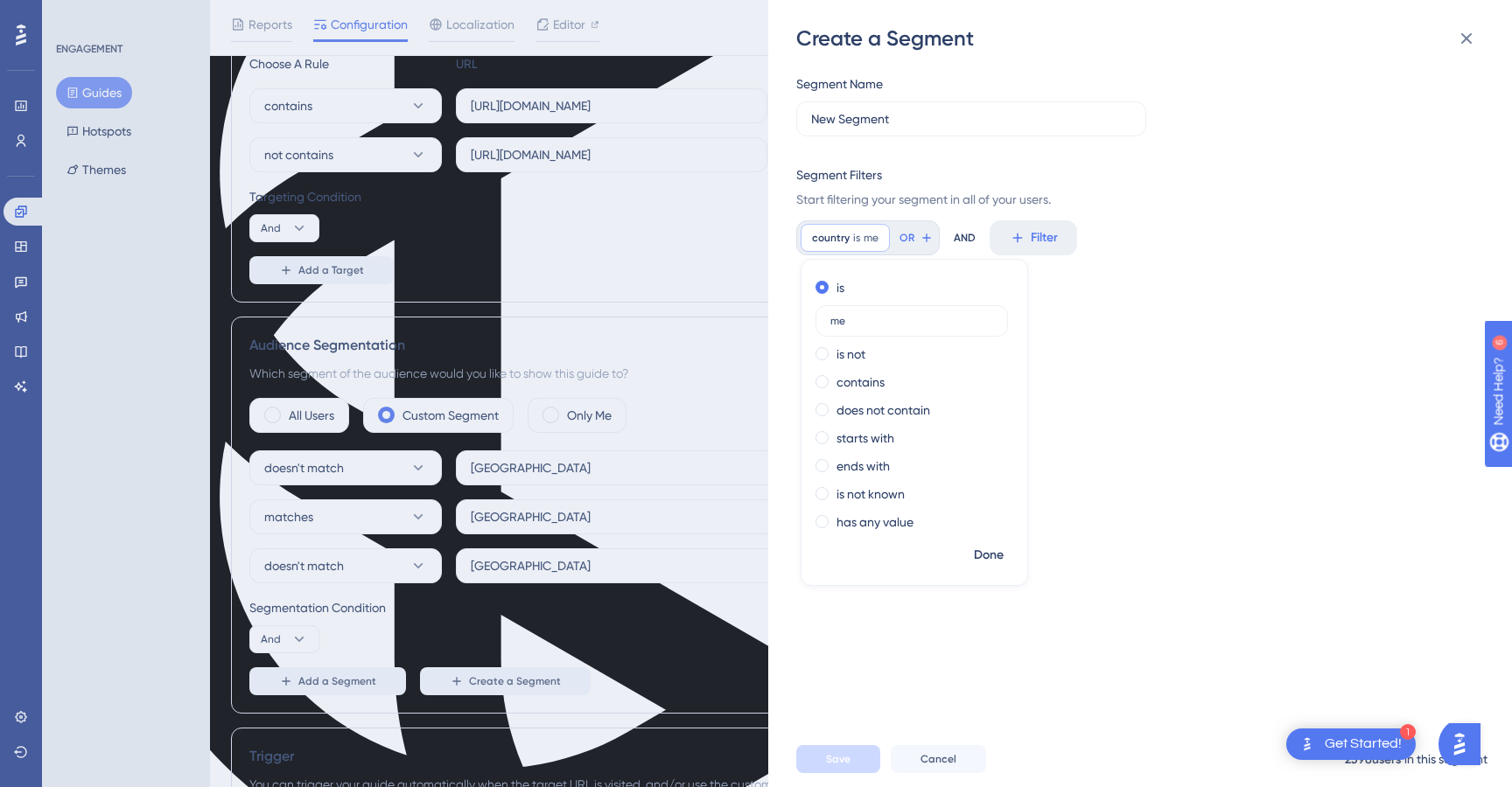
type input "m"
type input "M"
